Goal: Transaction & Acquisition: Purchase product/service

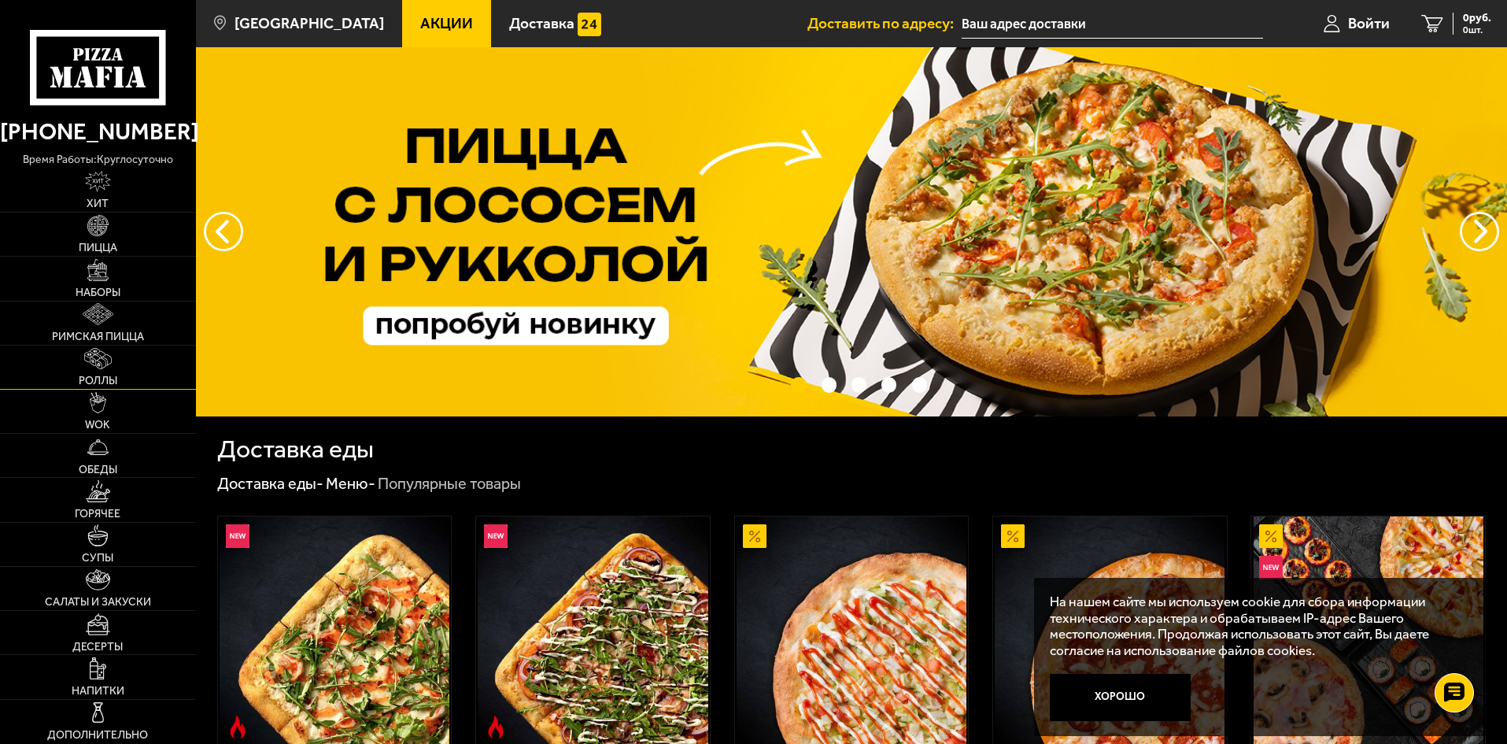
click at [100, 362] on img at bounding box center [98, 359] width 28 height 22
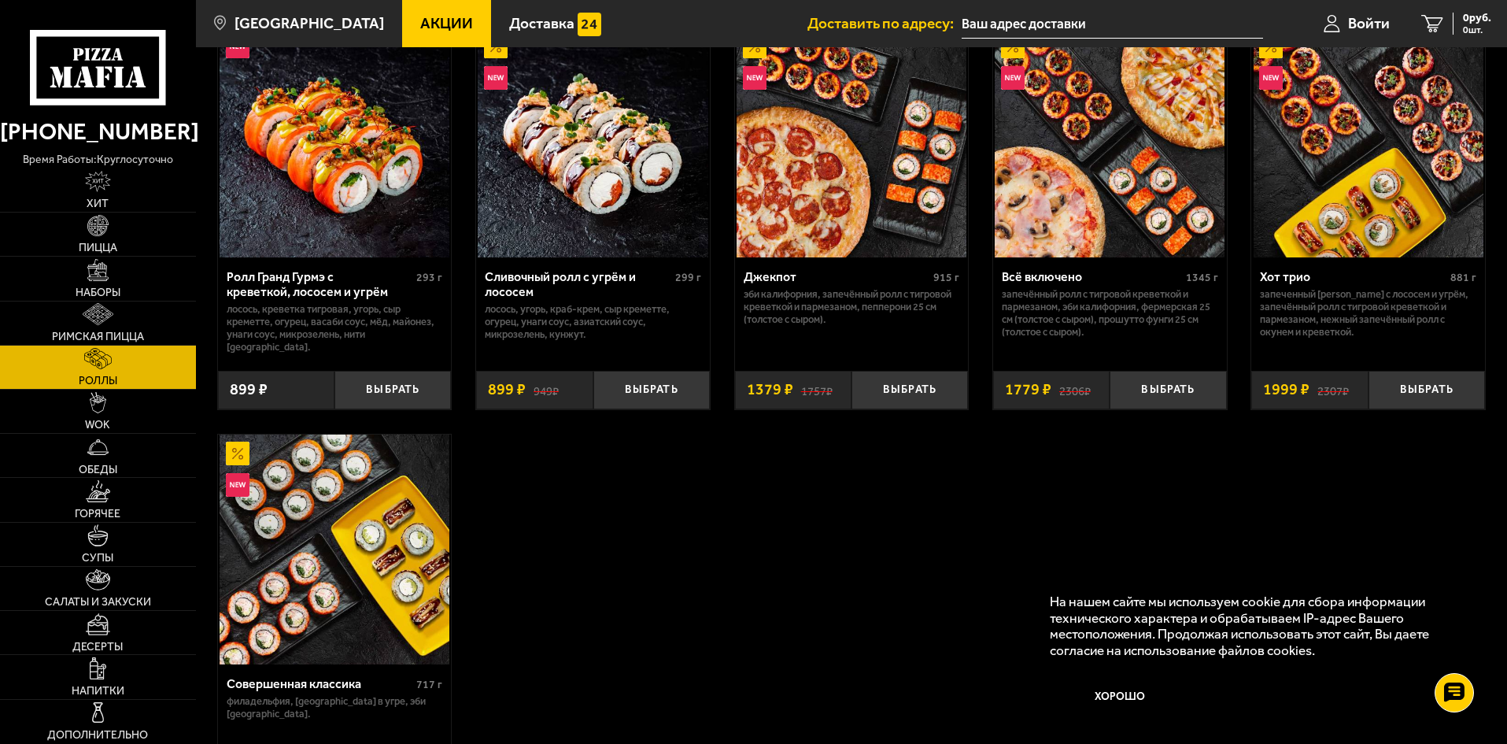
scroll to position [1023, 0]
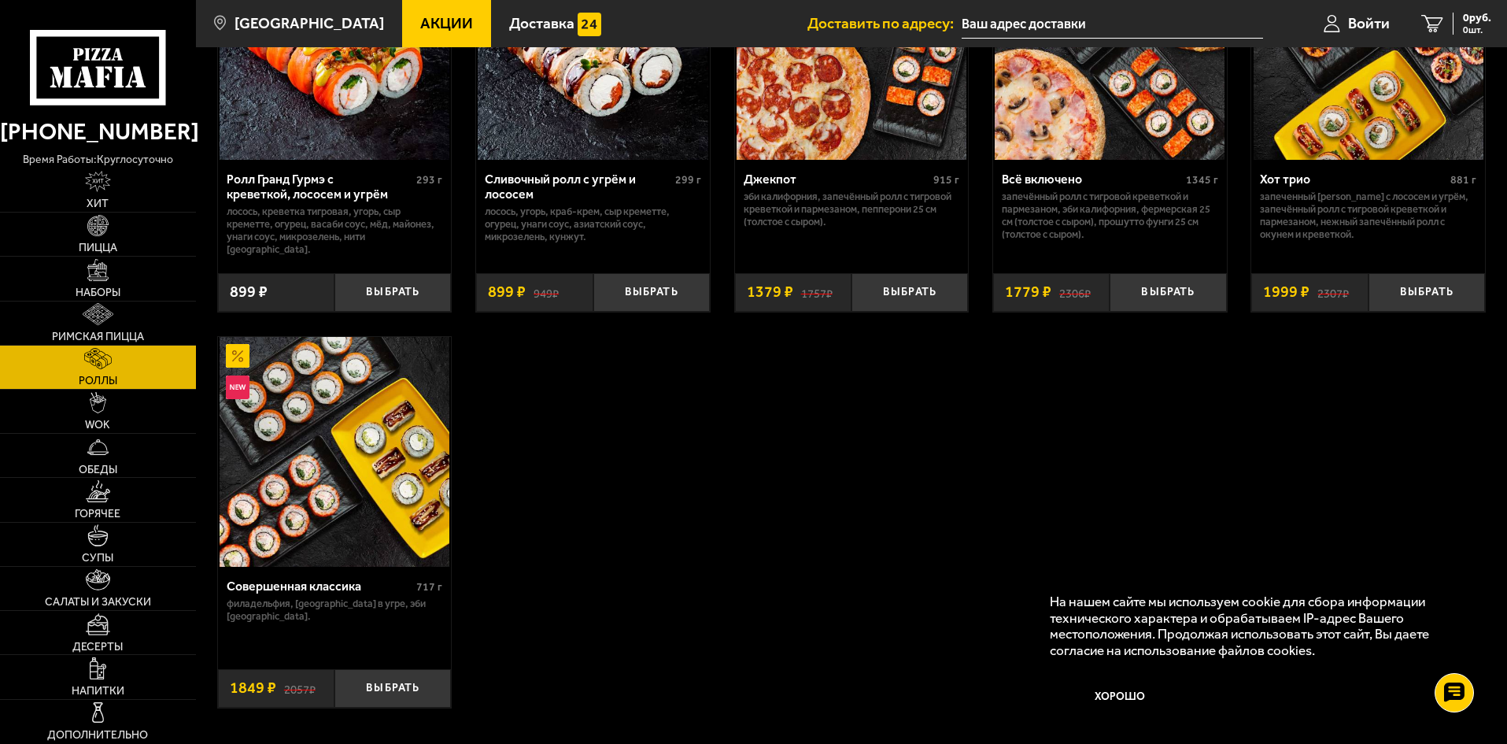
drag, startPoint x: 737, startPoint y: 509, endPoint x: 748, endPoint y: 501, distance: 14.2
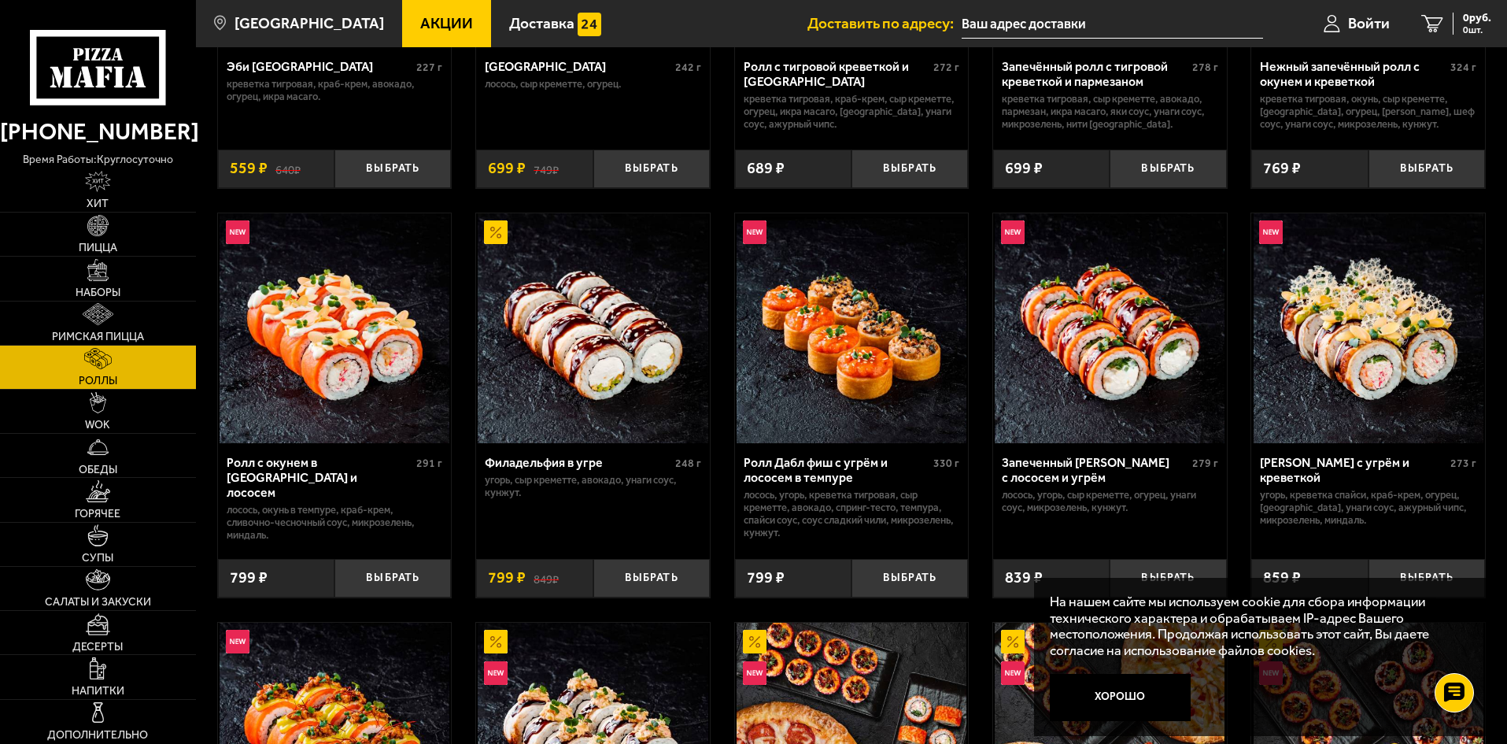
scroll to position [315, 0]
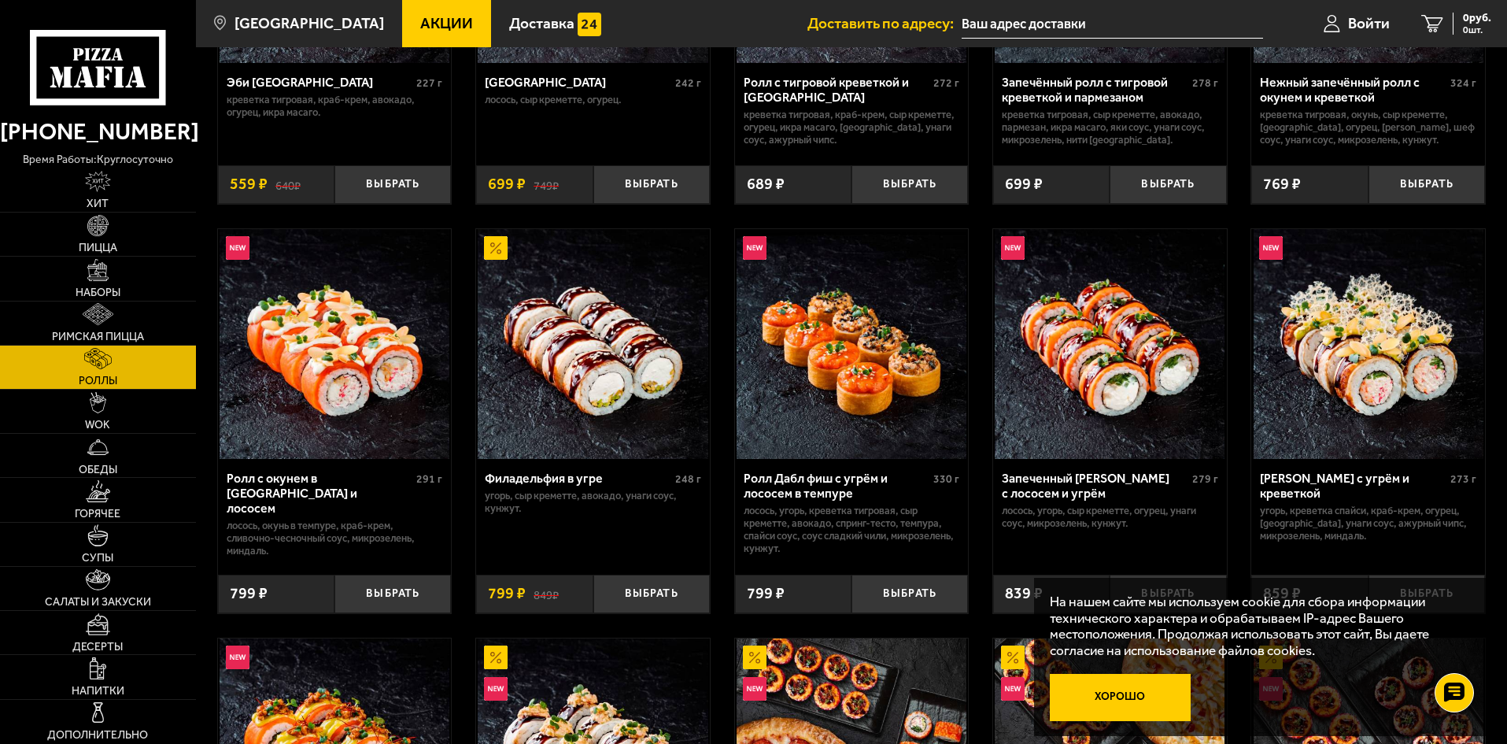
click at [1135, 699] on button "Хорошо" at bounding box center [1121, 697] width 142 height 47
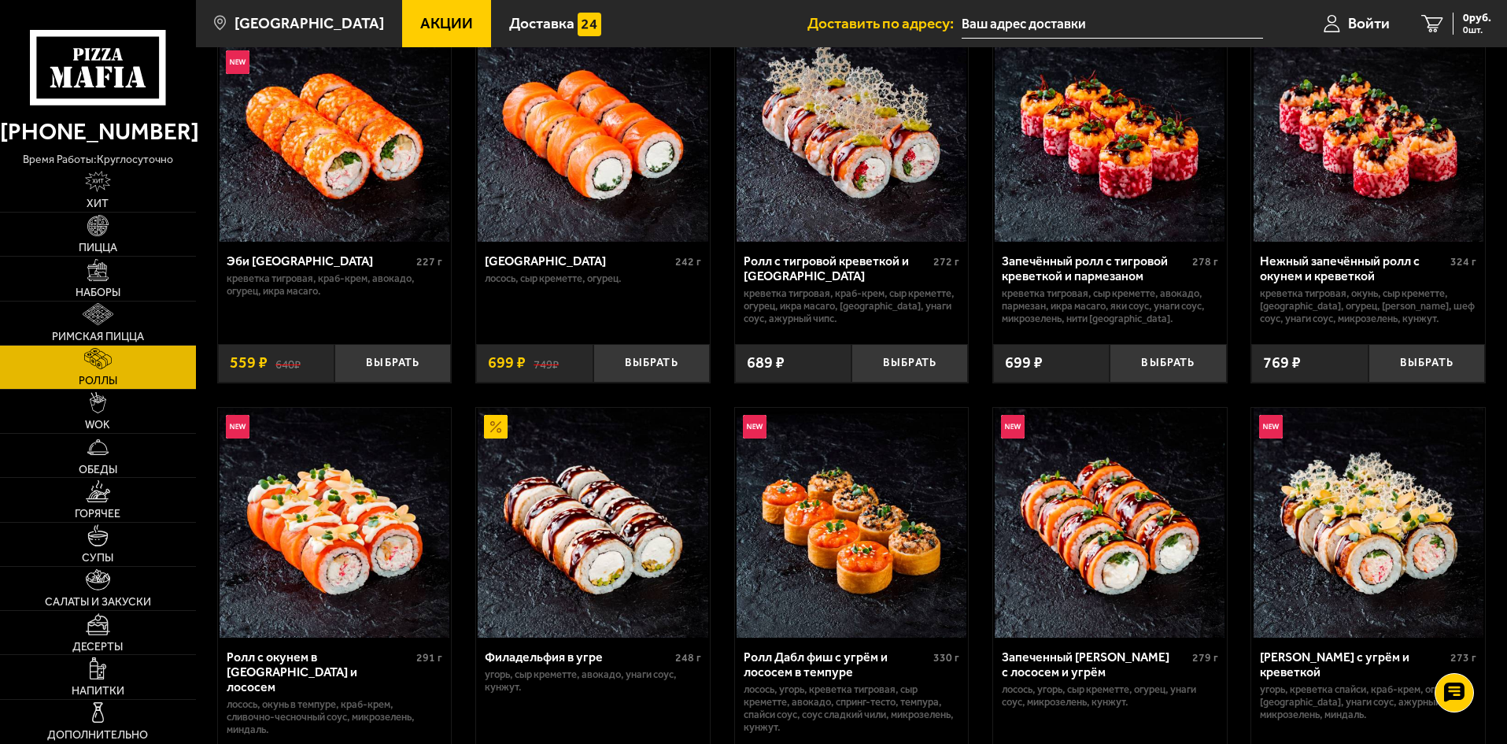
scroll to position [0, 0]
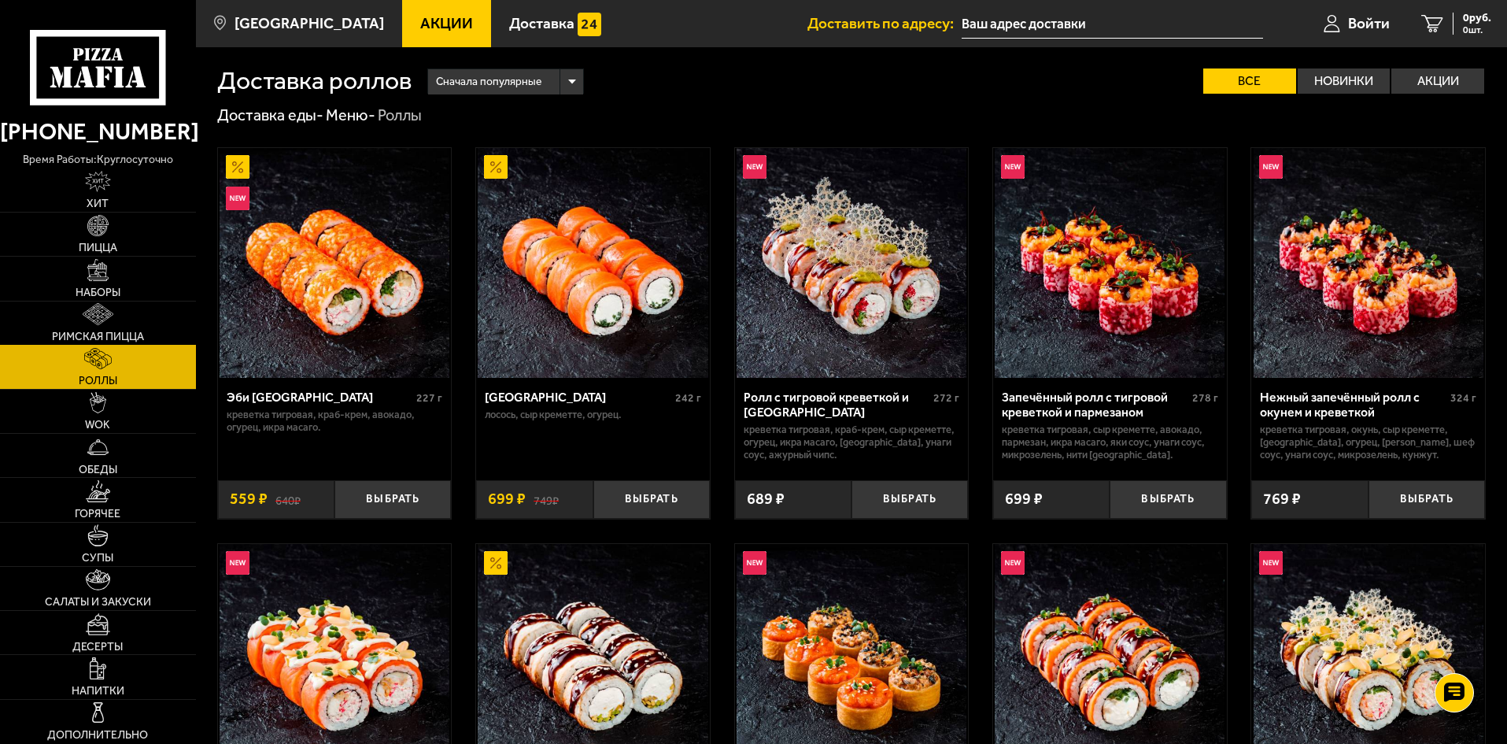
click at [96, 320] on img at bounding box center [98, 314] width 31 height 22
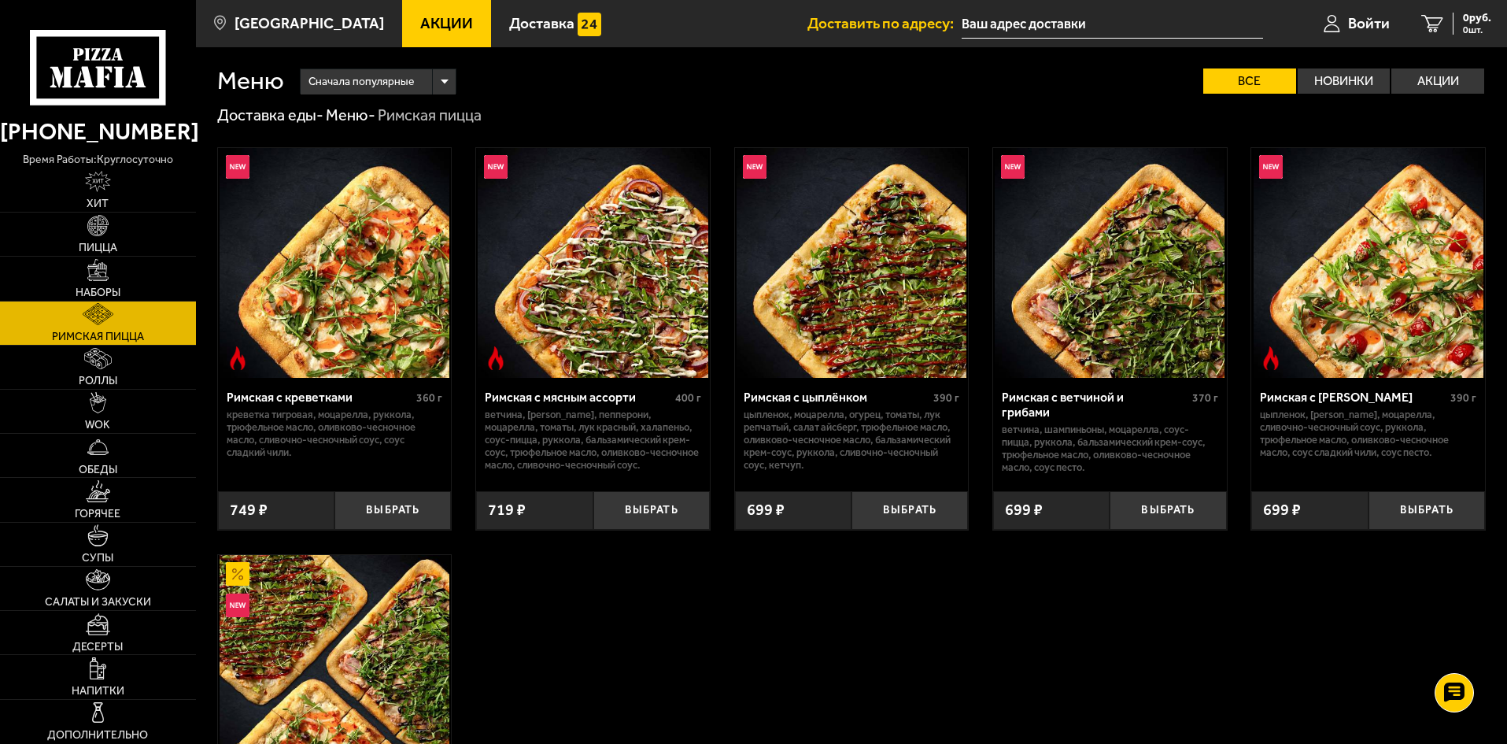
click at [1130, 298] on img at bounding box center [1110, 263] width 230 height 230
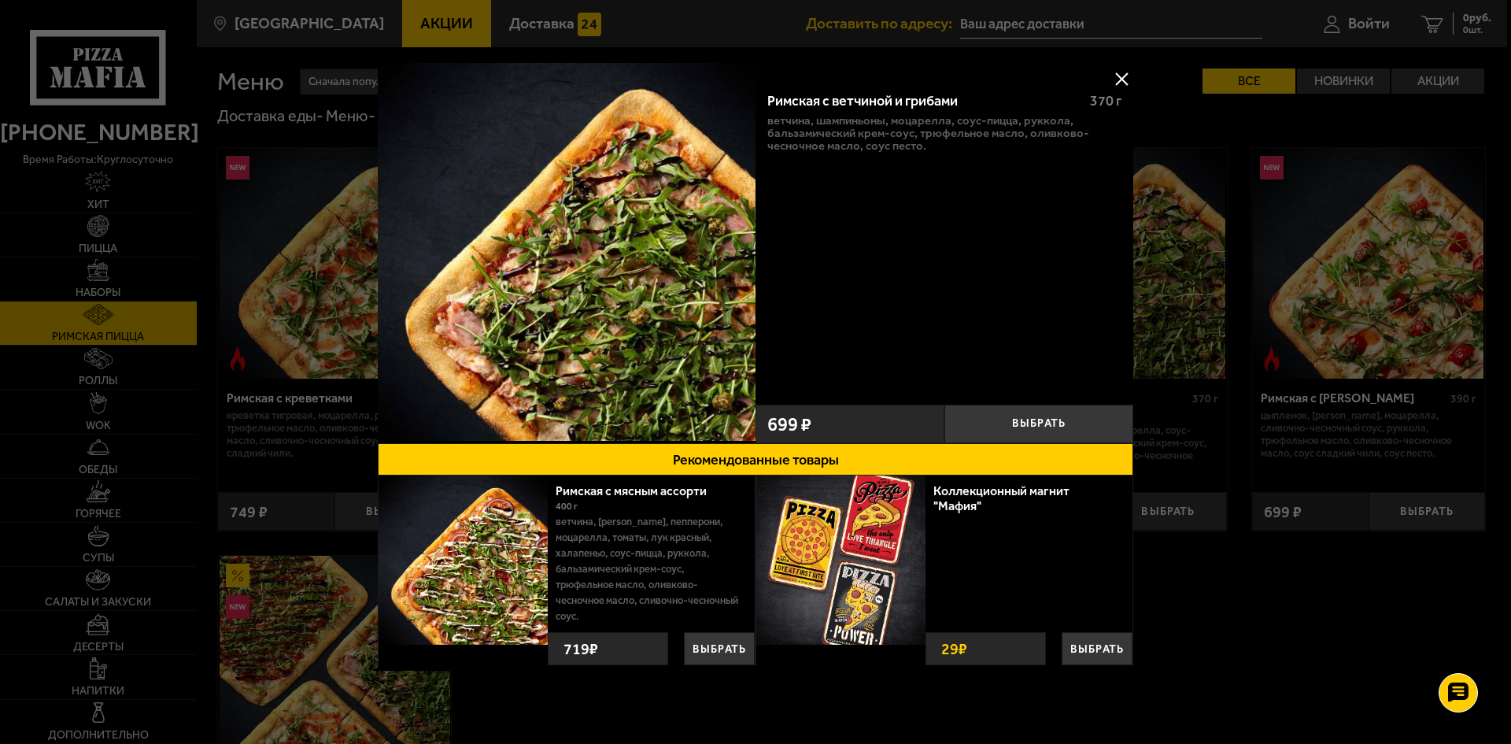
click at [1126, 79] on button at bounding box center [1122, 79] width 24 height 24
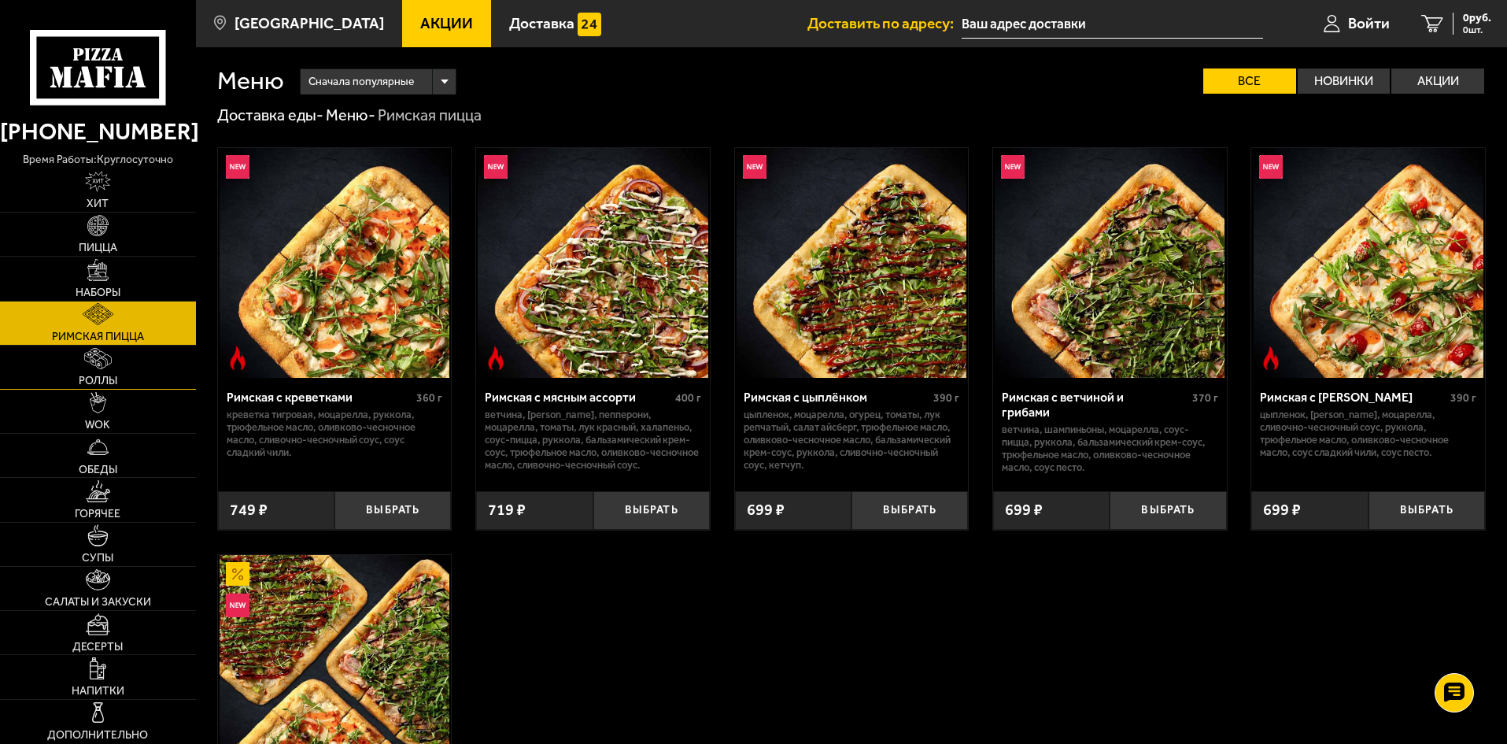
click at [98, 364] on img at bounding box center [98, 359] width 28 height 22
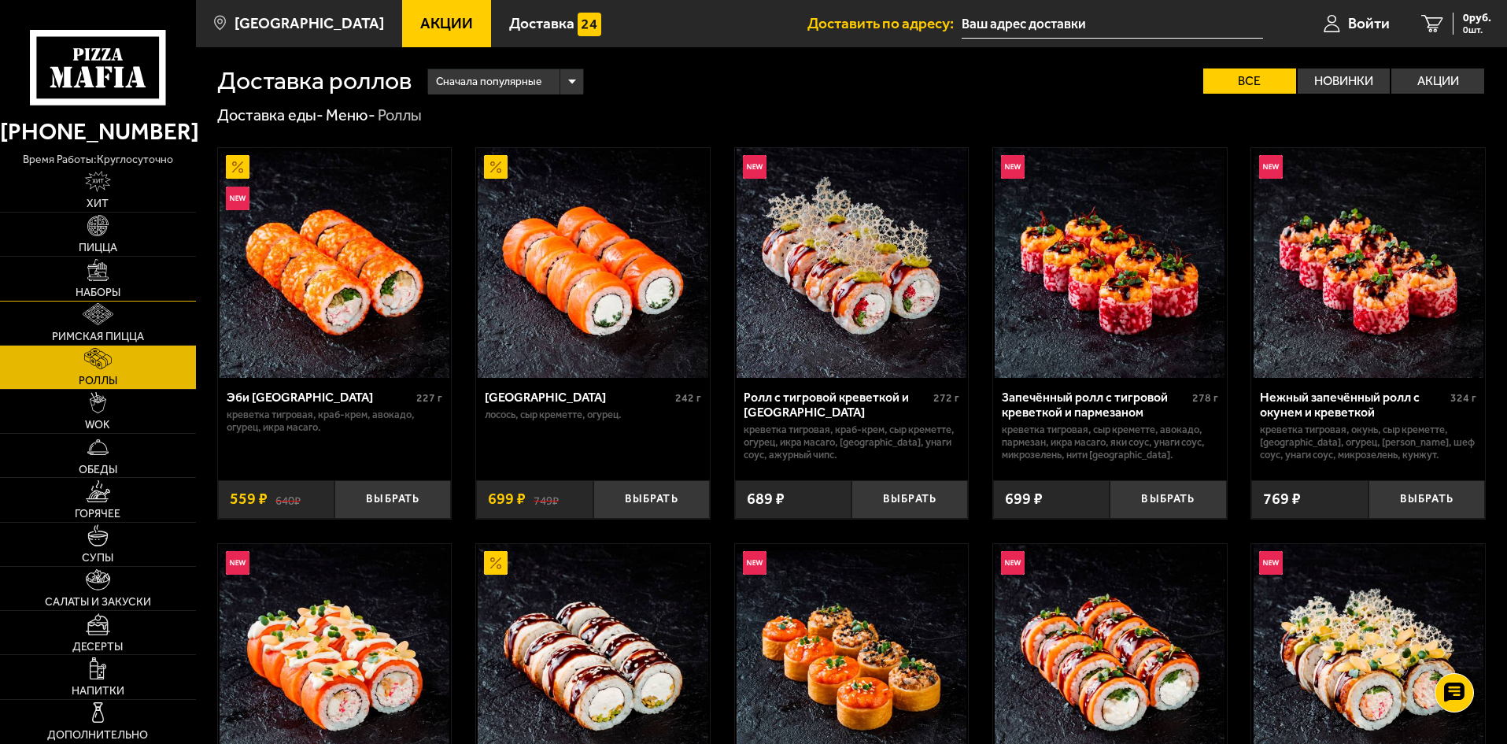
click at [98, 275] on img at bounding box center [98, 270] width 22 height 22
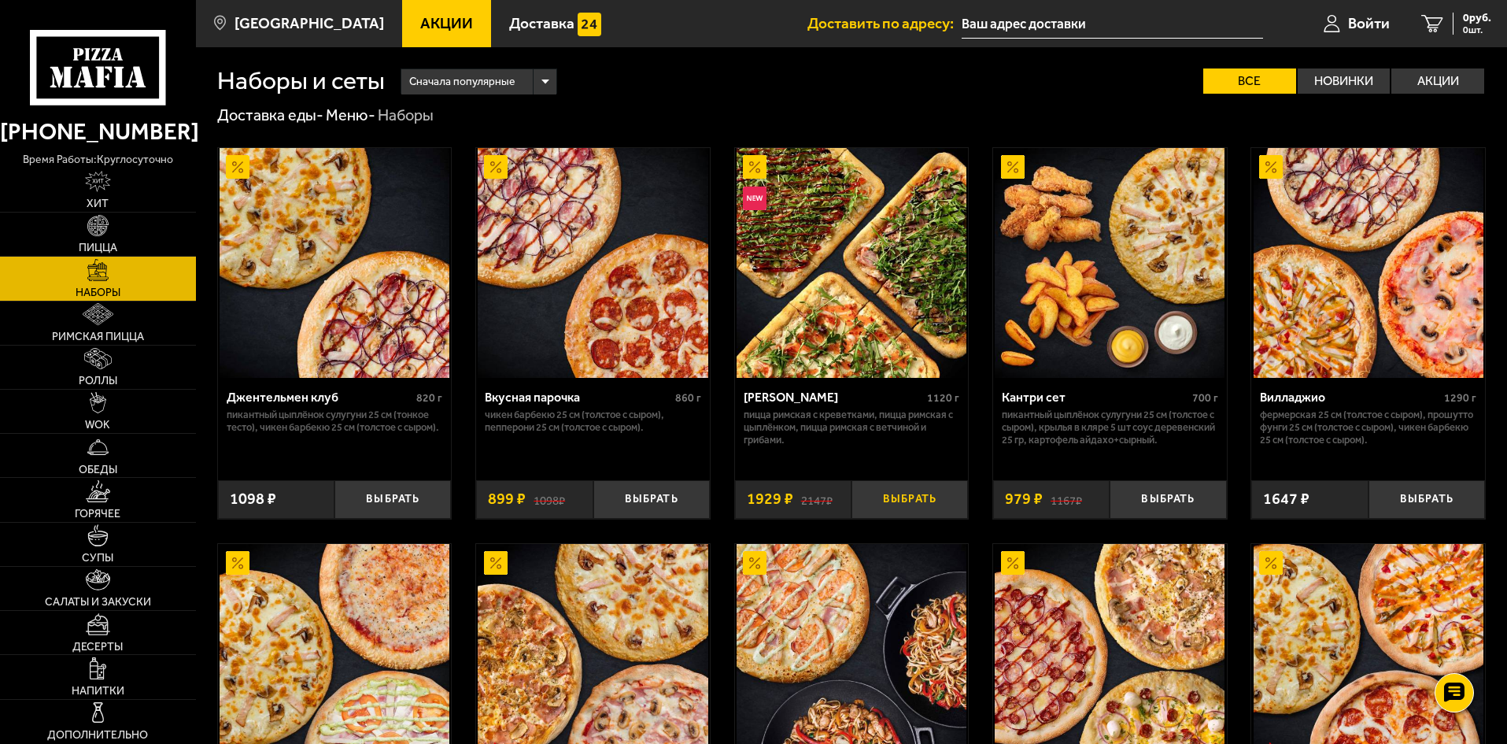
click at [901, 514] on button "Выбрать" at bounding box center [910, 499] width 116 height 39
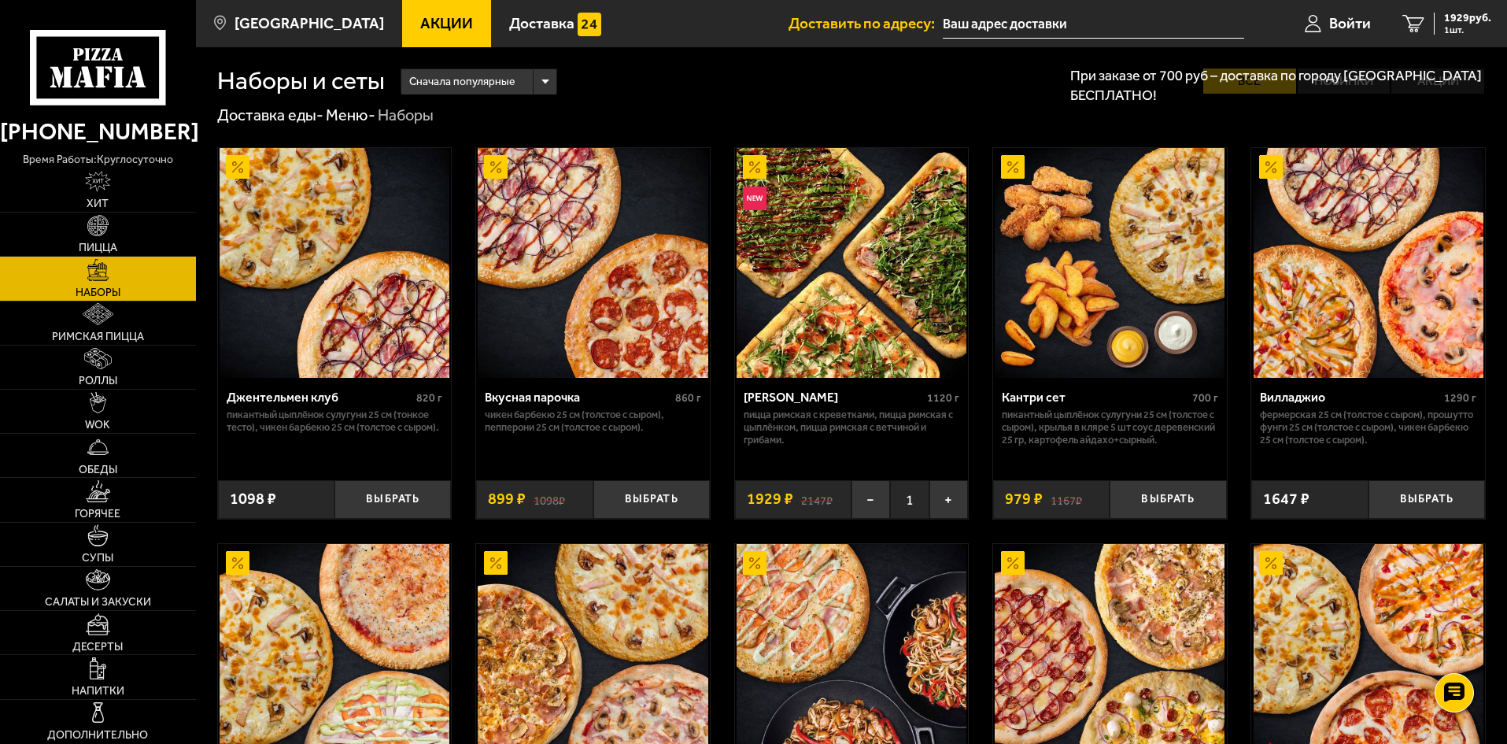
click at [852, 277] on img at bounding box center [852, 263] width 230 height 230
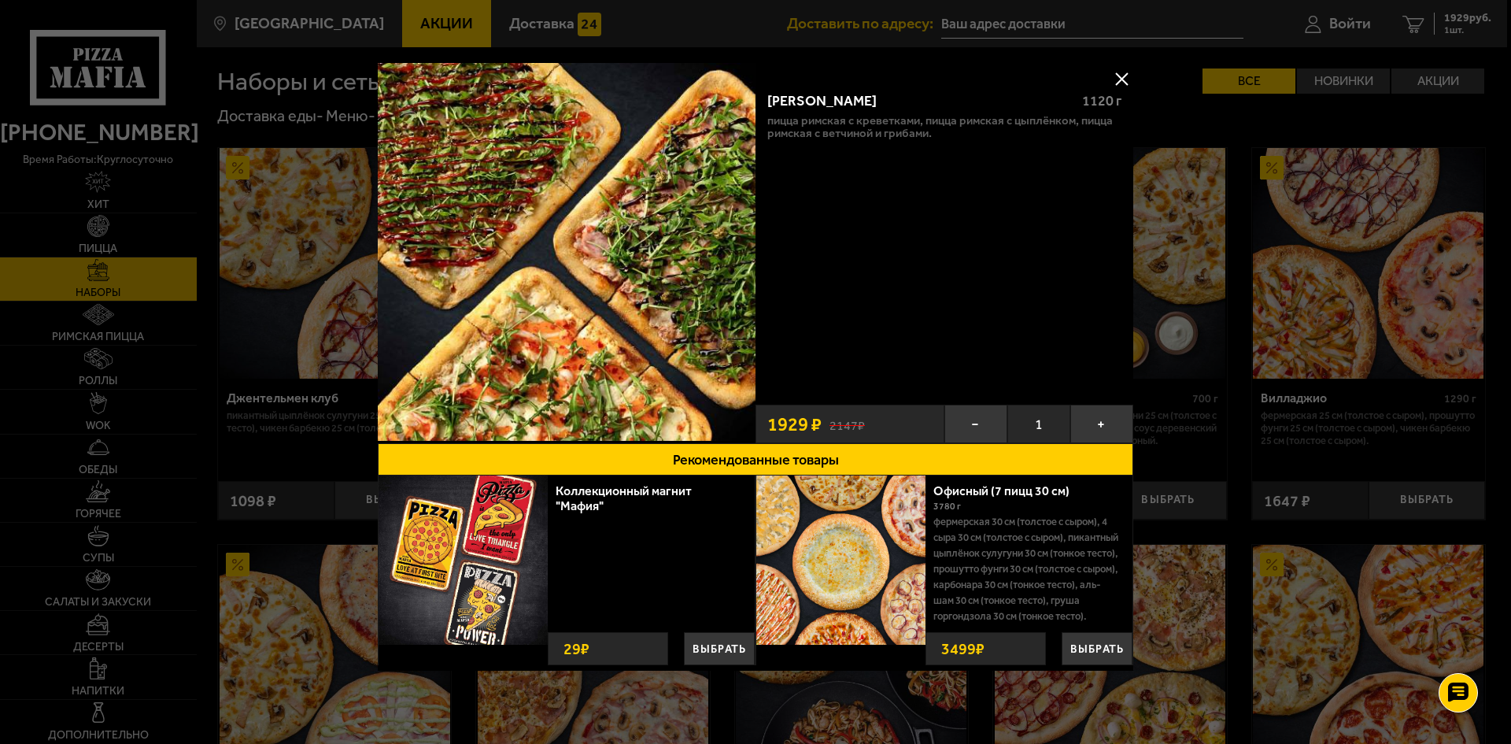
click at [1118, 76] on button at bounding box center [1122, 79] width 24 height 24
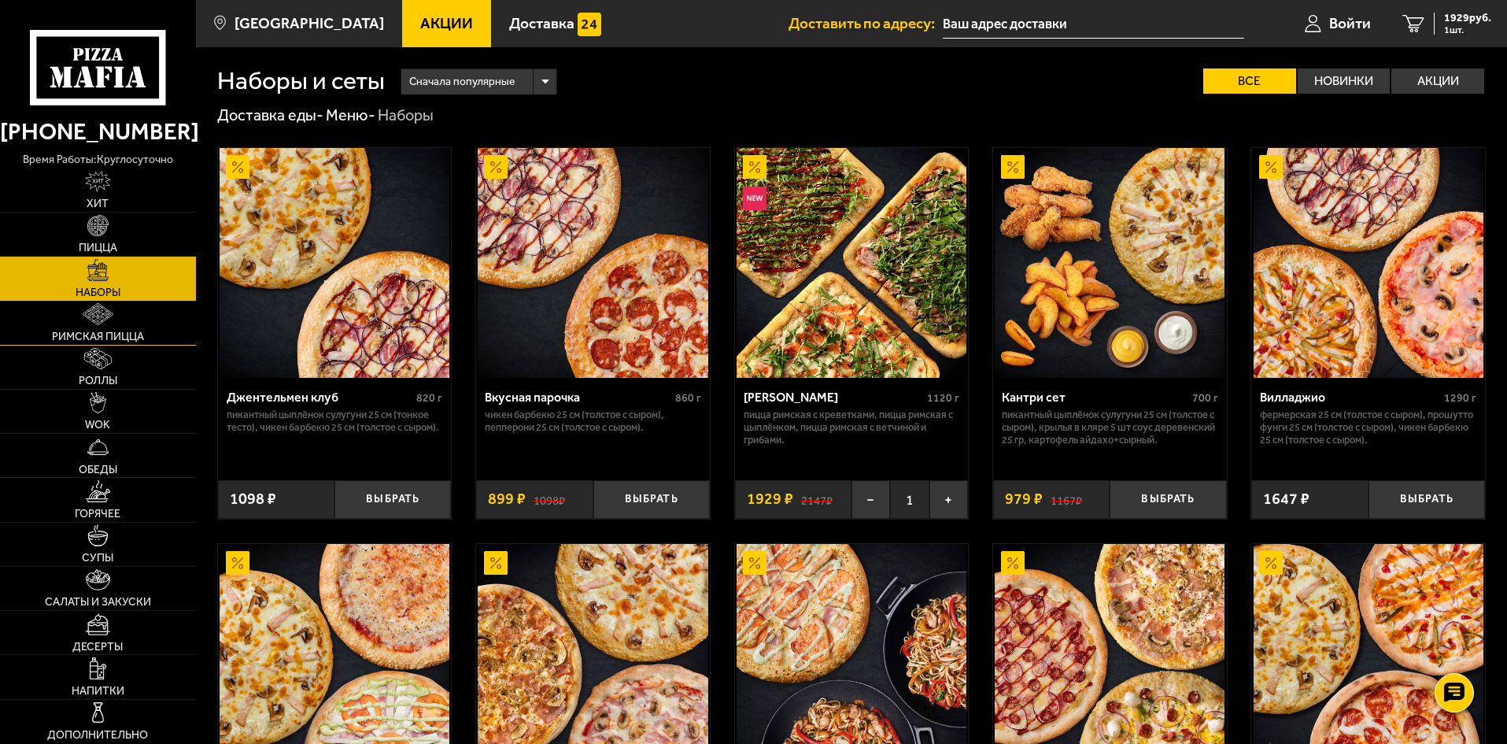
click at [102, 316] on img at bounding box center [98, 314] width 31 height 22
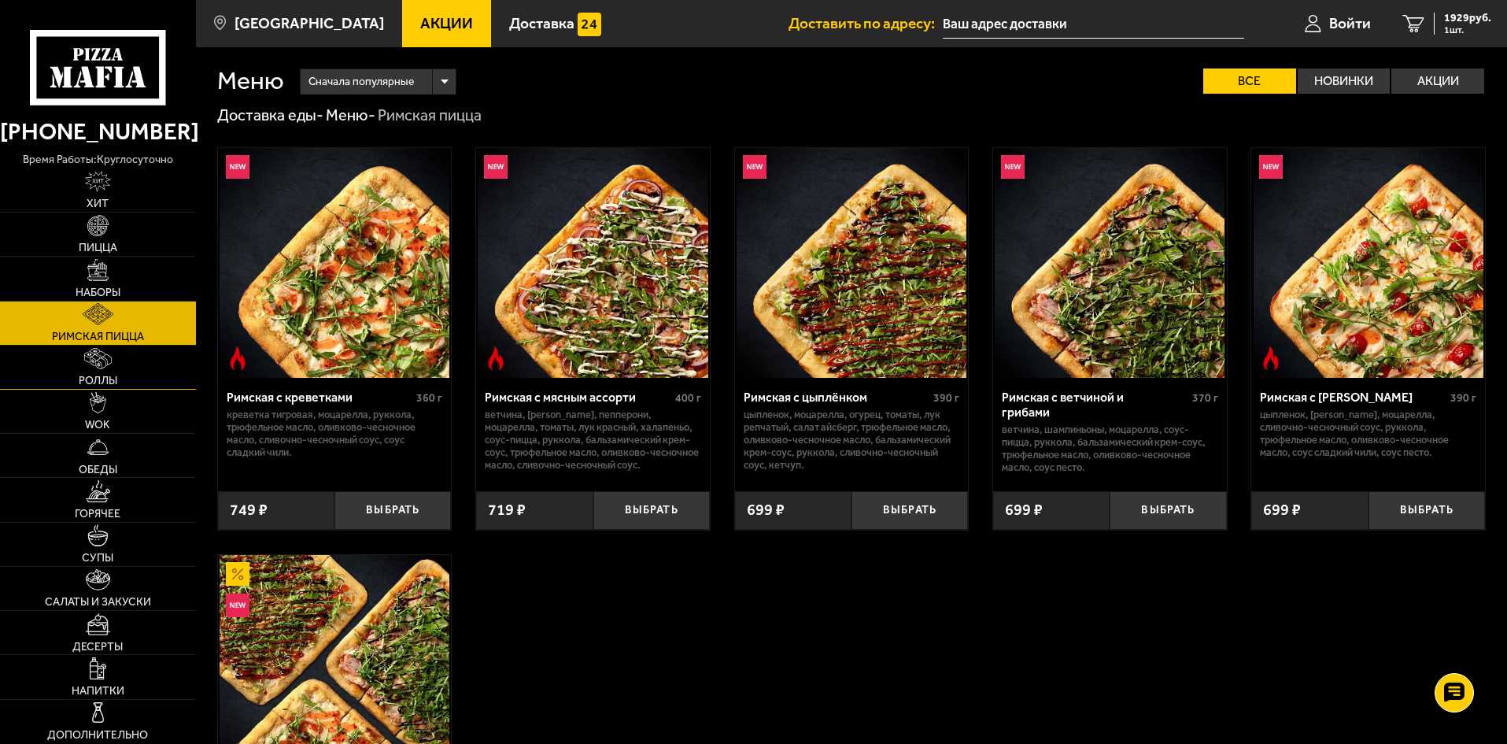
click at [96, 363] on img at bounding box center [98, 359] width 28 height 22
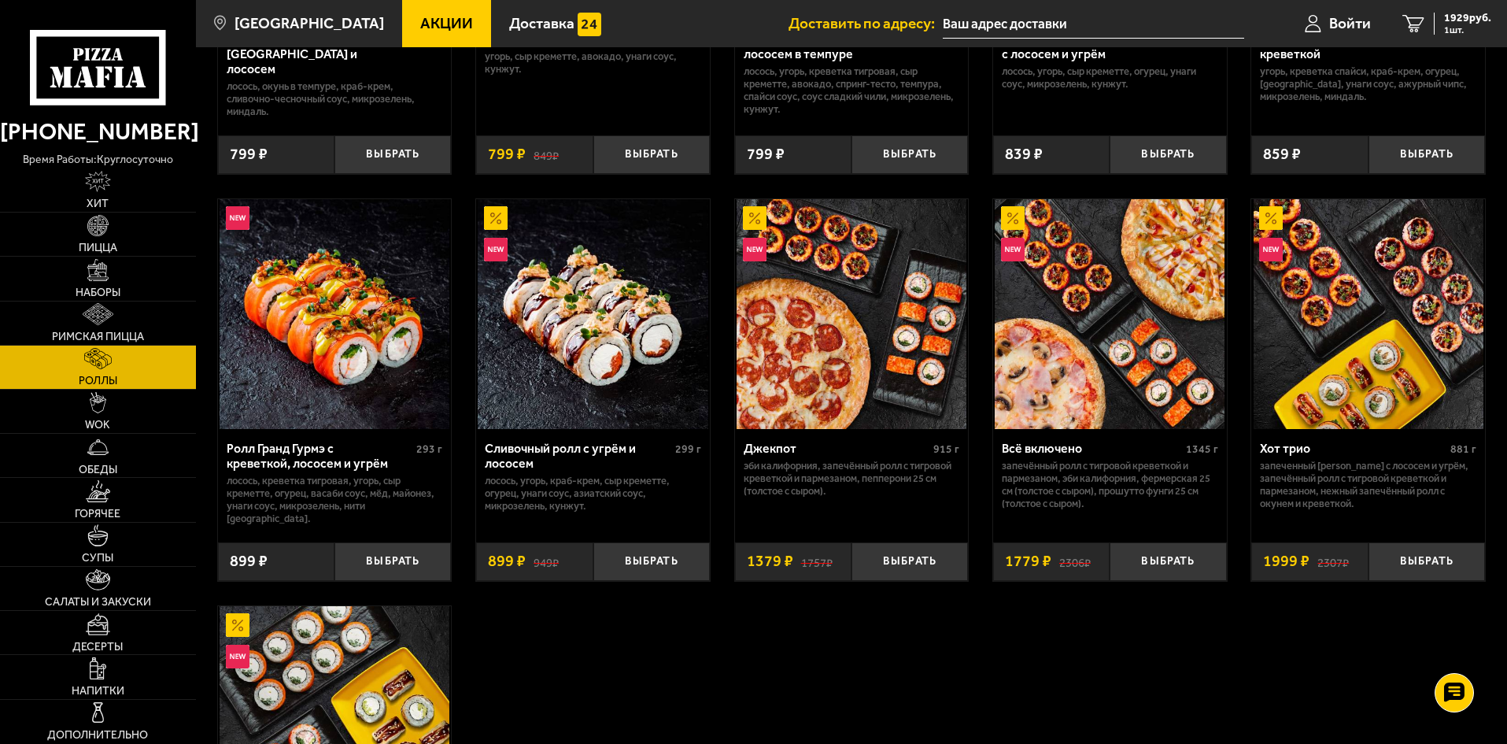
scroll to position [1023, 0]
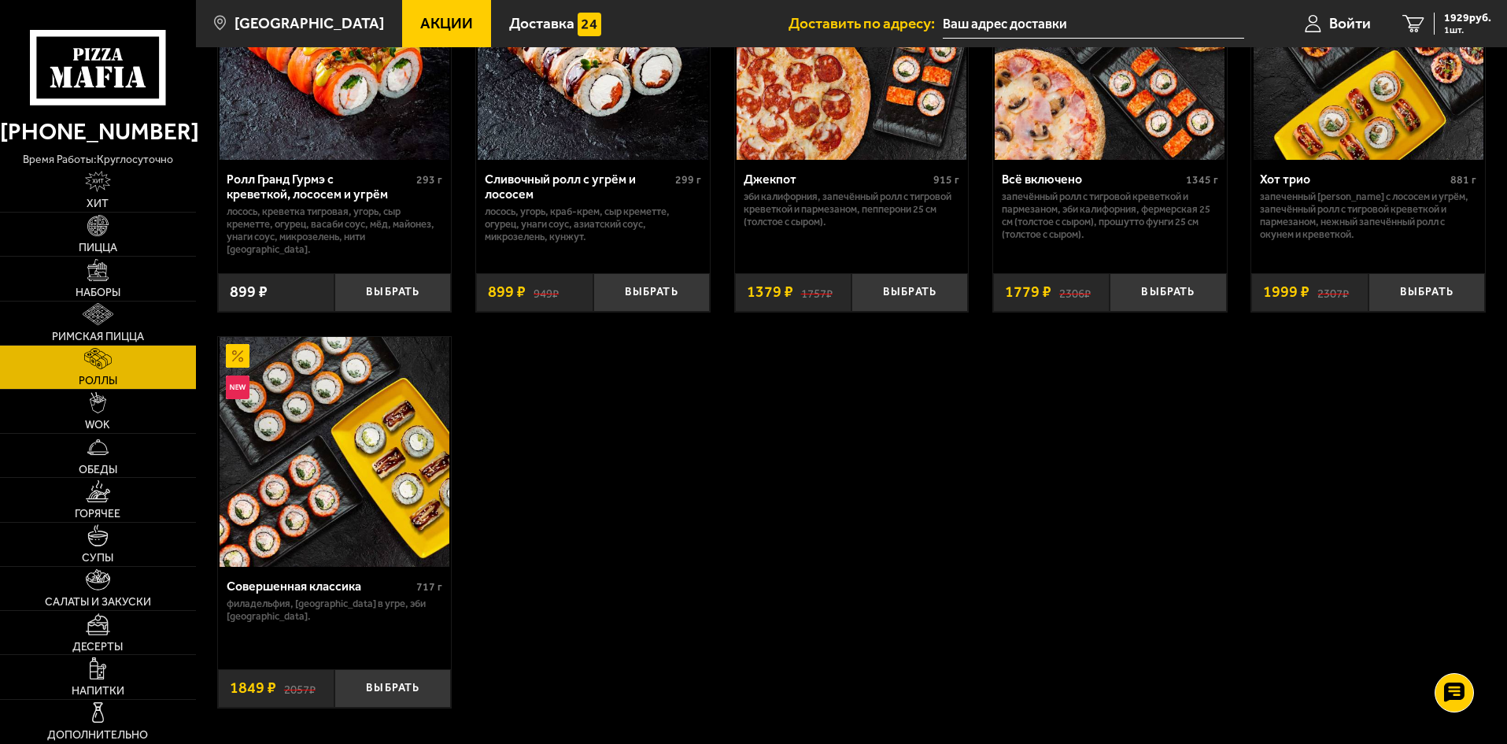
click at [338, 445] on img at bounding box center [335, 452] width 230 height 230
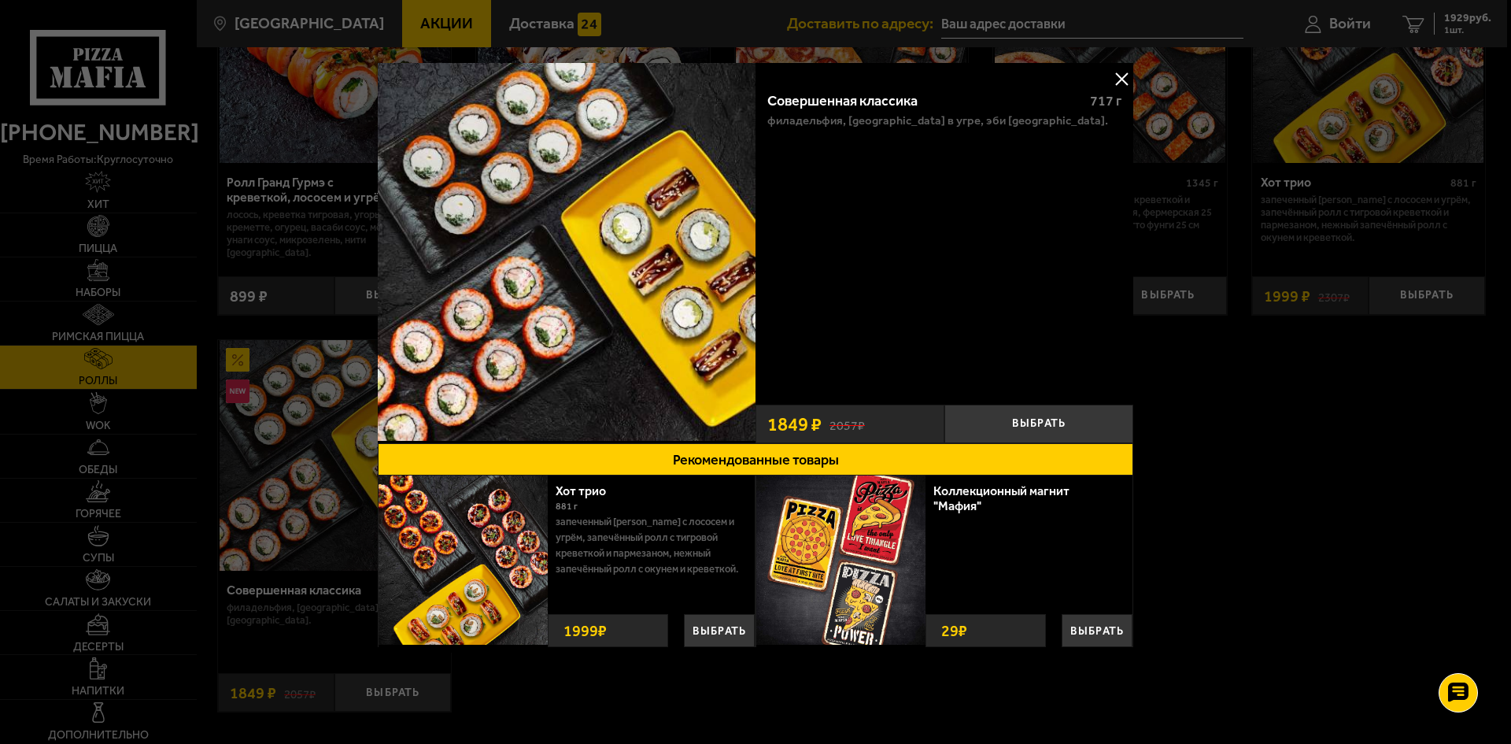
click at [1118, 76] on button at bounding box center [1122, 79] width 24 height 24
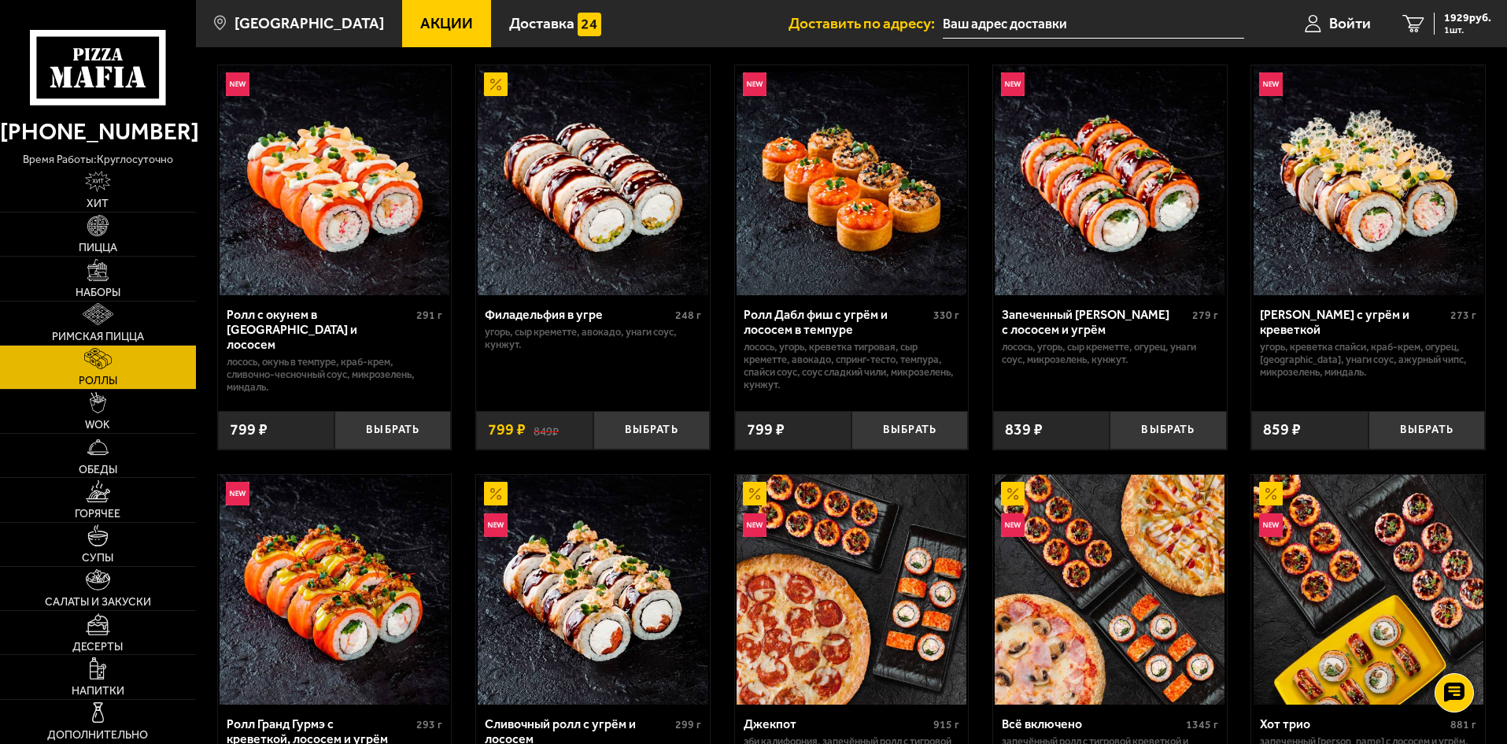
scroll to position [472, 0]
